Goal: Task Accomplishment & Management: Manage account settings

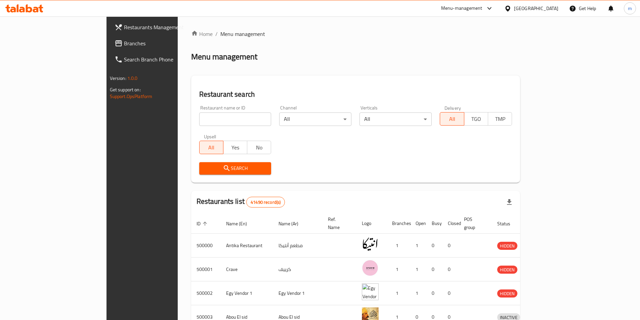
click at [549, 11] on div "[GEOGRAPHIC_DATA]" at bounding box center [536, 8] width 44 height 7
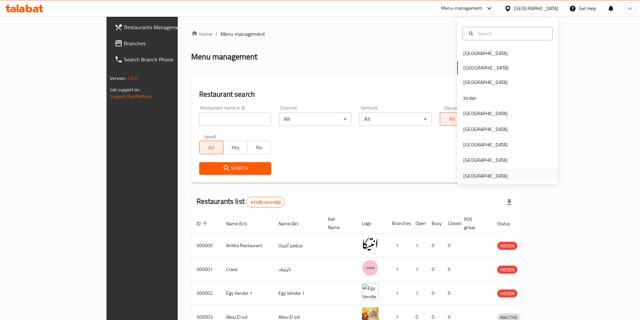
click at [458, 175] on div "[GEOGRAPHIC_DATA]" at bounding box center [485, 175] width 55 height 15
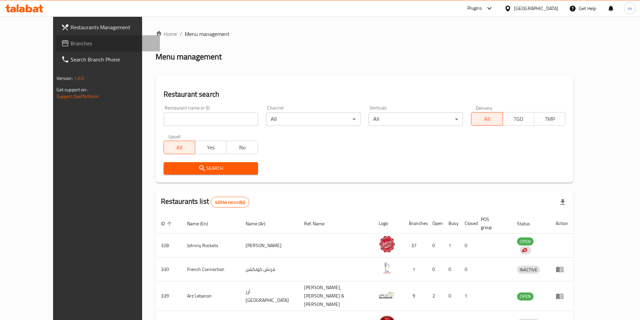
click at [71, 43] on span "Branches" at bounding box center [113, 43] width 84 height 8
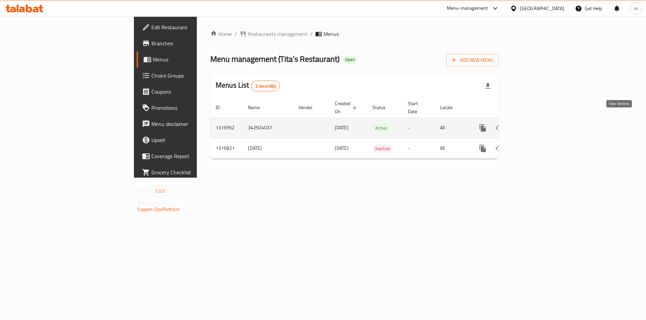
click at [535, 124] on icon "enhanced table" at bounding box center [531, 128] width 8 height 8
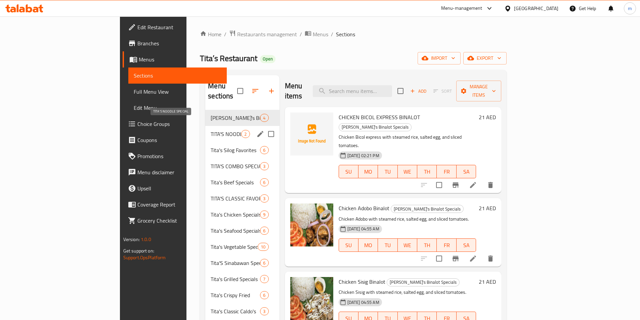
click at [211, 130] on span "TITA'S NOODLE SPECIAL" at bounding box center [226, 134] width 31 height 8
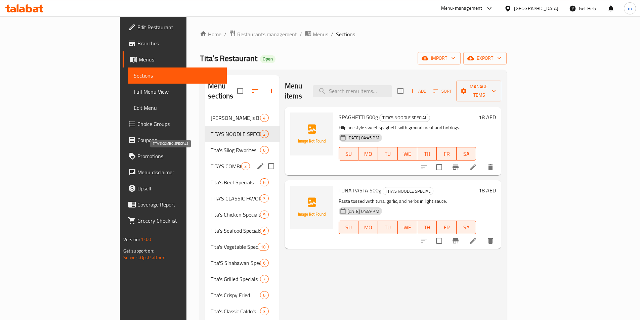
click at [205, 158] on div "TITA'S COMBO SPECIALS 3" at bounding box center [242, 166] width 74 height 16
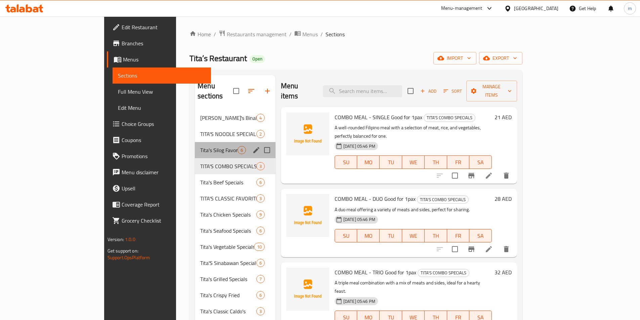
click at [195, 145] on div "Tita's Silog Favorites 6" at bounding box center [235, 150] width 81 height 16
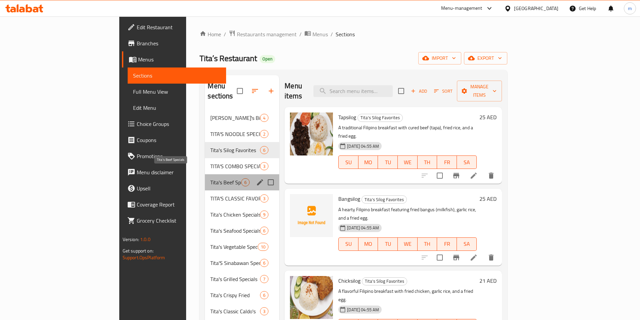
click at [210, 179] on span "Tita's Beef Specials" at bounding box center [225, 183] width 31 height 8
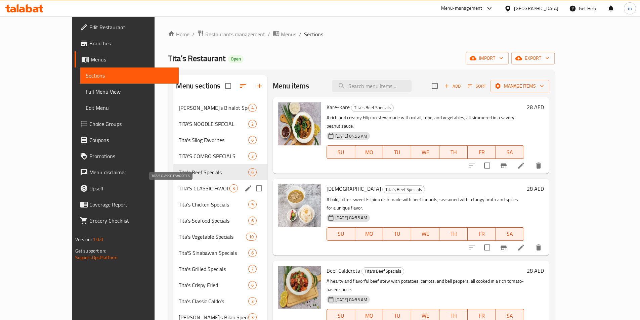
click at [179, 202] on span "Tita's Chicken Specials" at bounding box center [213, 205] width 69 height 8
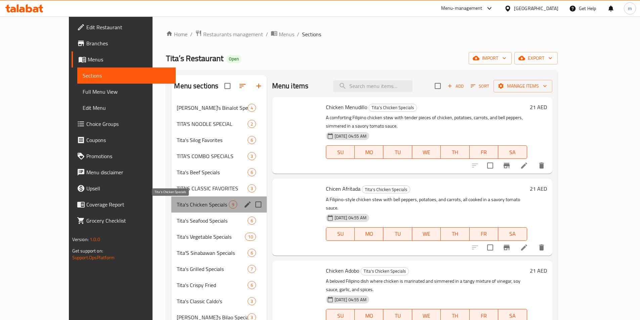
drag, startPoint x: 131, startPoint y: 202, endPoint x: 127, endPoint y: 219, distance: 17.1
click at [171, 219] on div "Tita's Binalot Specials 4 TITA'S NOODLE SPECIAL 2 Tita's Silog Favorites 6 TITA…" at bounding box center [218, 261] width 95 height 323
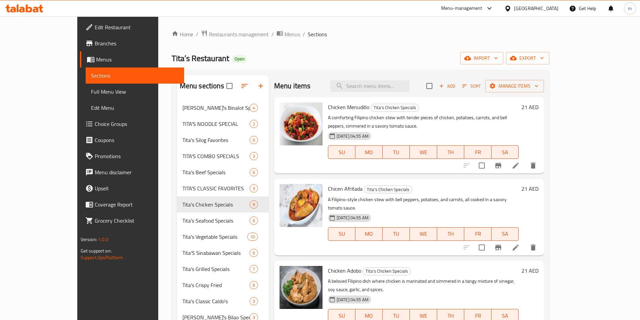
click at [172, 254] on div "Menu sections Tita's Binalot Specials 4 TITA'S NOODLE SPECIAL 2 Tita's Silog Fa…" at bounding box center [361, 250] width 378 height 361
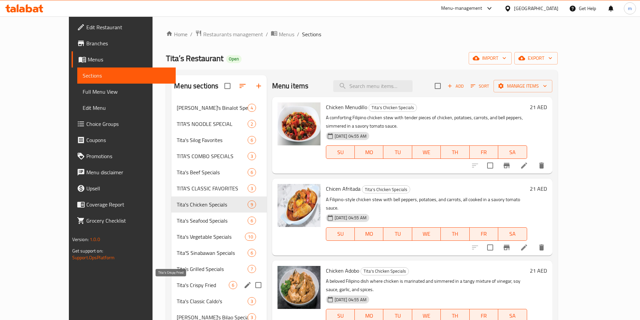
drag, startPoint x: 177, startPoint y: 276, endPoint x: 178, endPoint y: 290, distance: 14.8
click at [180, 288] on div "Tita's Binalot Specials 4 TITA'S NOODLE SPECIAL 2 Tita's Silog Favorites 6 TITA…" at bounding box center [218, 261] width 95 height 323
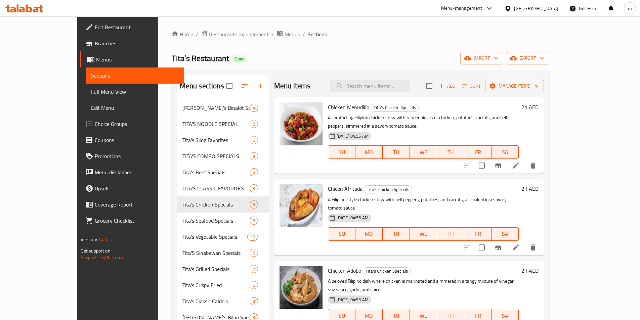
click at [151, 320] on html "​ Menu-management United Arab Emirates Get Help m Edit Restaurant Branches Menu…" at bounding box center [320, 160] width 640 height 320
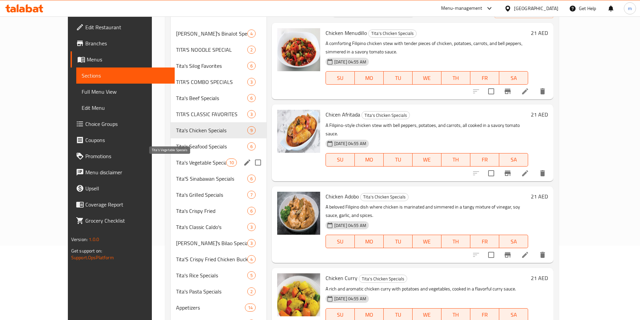
scroll to position [56, 0]
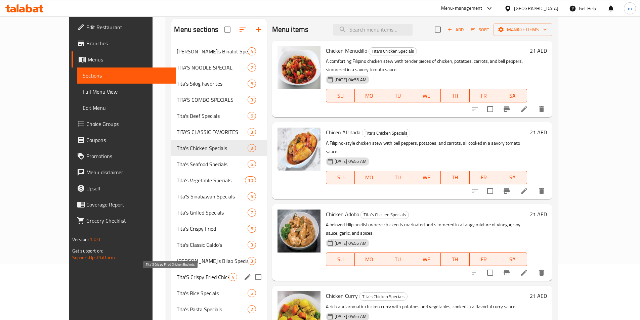
click at [177, 278] on span "Tita'S Crispy Fried Chicken Buckets" at bounding box center [203, 277] width 52 height 8
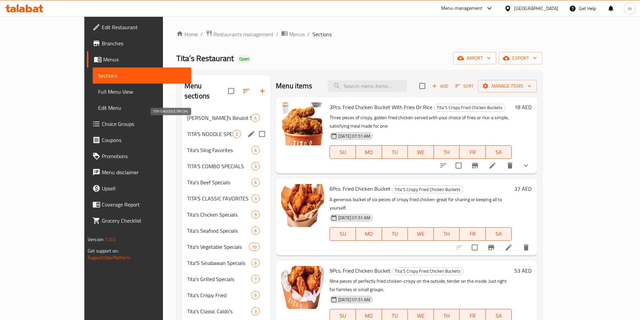
click at [187, 130] on span "TITA'S NOODLE SPECIAL" at bounding box center [209, 134] width 45 height 8
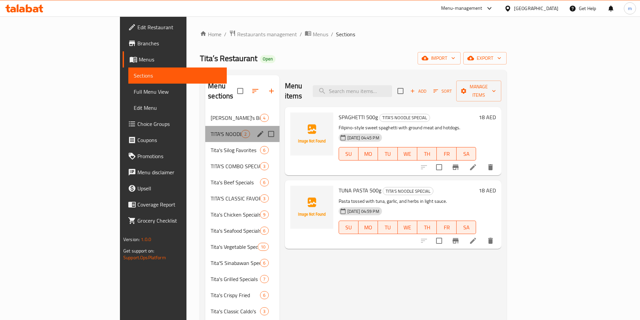
click at [205, 126] on div "TITA'S NOODLE SPECIAL 2" at bounding box center [242, 134] width 74 height 16
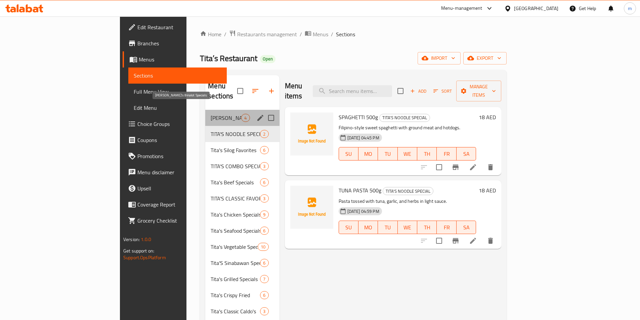
click at [211, 114] on span "Tita's Binalot Specials" at bounding box center [226, 118] width 31 height 8
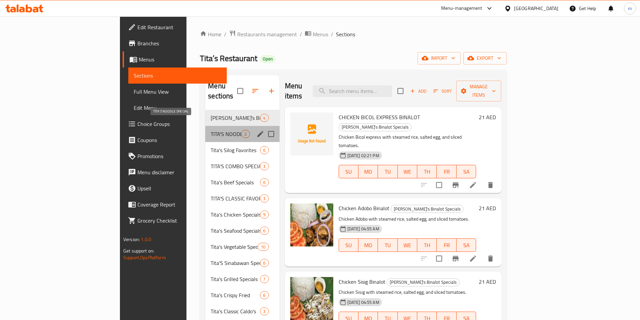
click at [211, 130] on span "TITA'S NOODLE SPECIAL" at bounding box center [226, 134] width 31 height 8
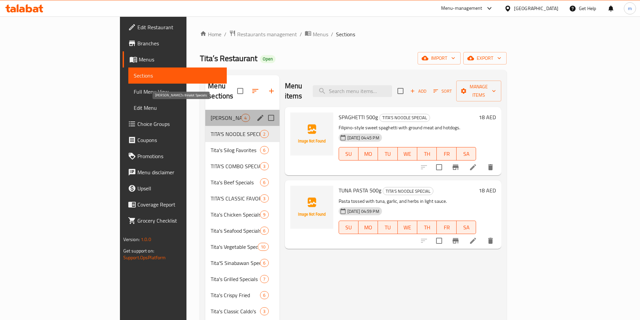
click at [211, 114] on span "Tita's Binalot Specials" at bounding box center [226, 118] width 31 height 8
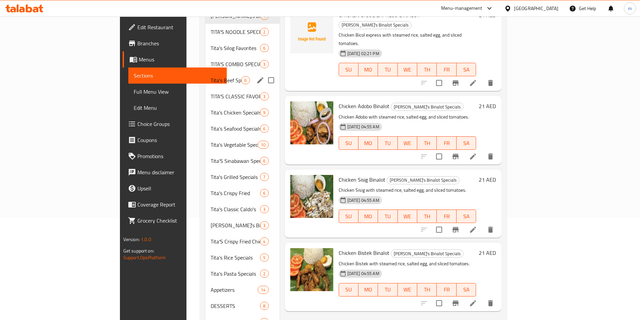
scroll to position [90, 0]
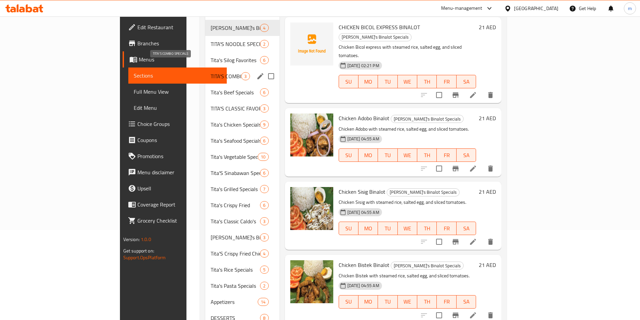
click at [211, 72] on span "TITA'S COMBO SPECIALS" at bounding box center [226, 76] width 31 height 8
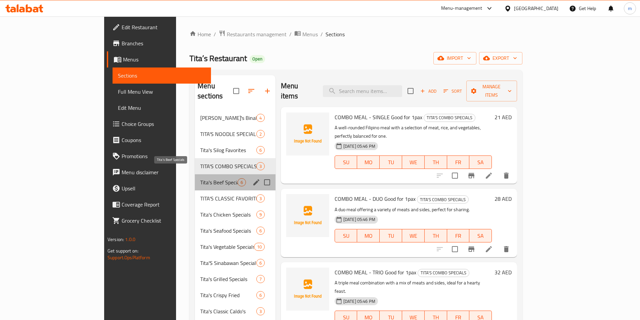
click at [200, 179] on span "Tita's Beef Specials" at bounding box center [218, 183] width 37 height 8
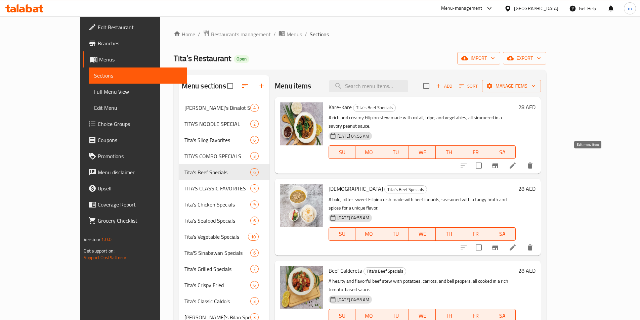
click at [517, 162] on icon at bounding box center [513, 166] width 8 height 8
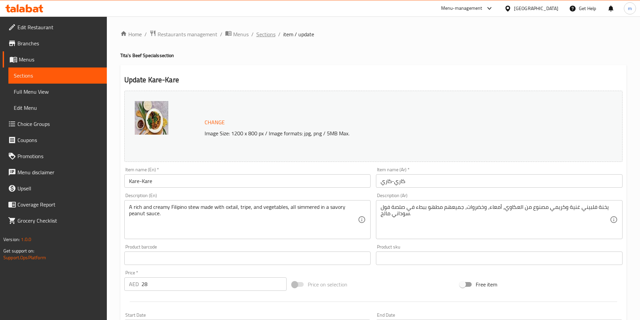
click at [271, 35] on span "Sections" at bounding box center [266, 34] width 19 height 8
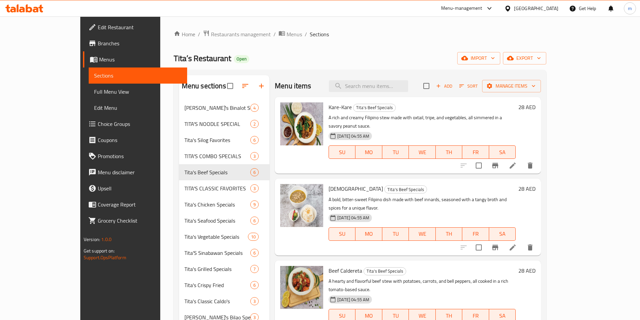
click at [83, 48] on link "Branches" at bounding box center [135, 43] width 104 height 16
